Goal: Register for event/course

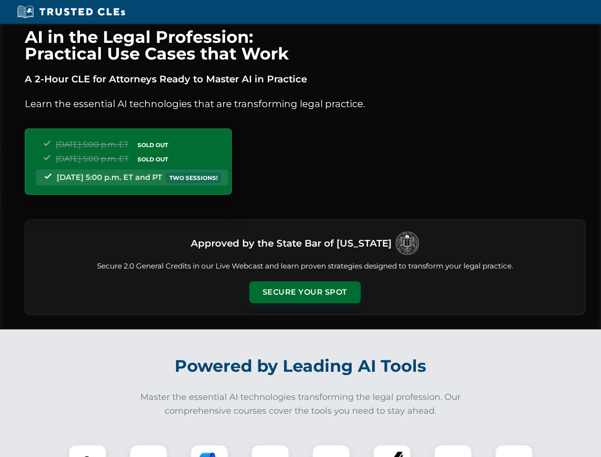
click at [305, 292] on button "Secure Your Spot" at bounding box center [304, 292] width 111 height 22
click at [88, 451] on img at bounding box center [88, 464] width 28 height 28
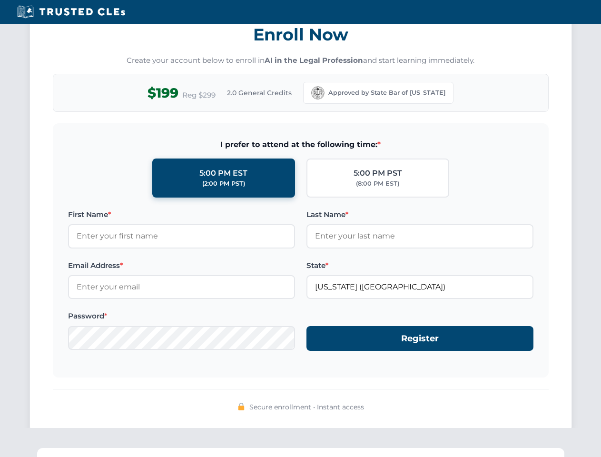
scroll to position [934, 0]
